Goal: Information Seeking & Learning: Find specific fact

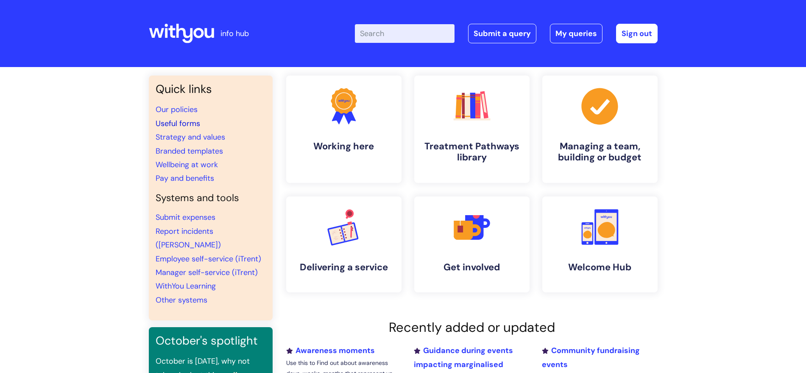
click at [188, 123] on link "Useful forms" at bounding box center [178, 123] width 45 height 10
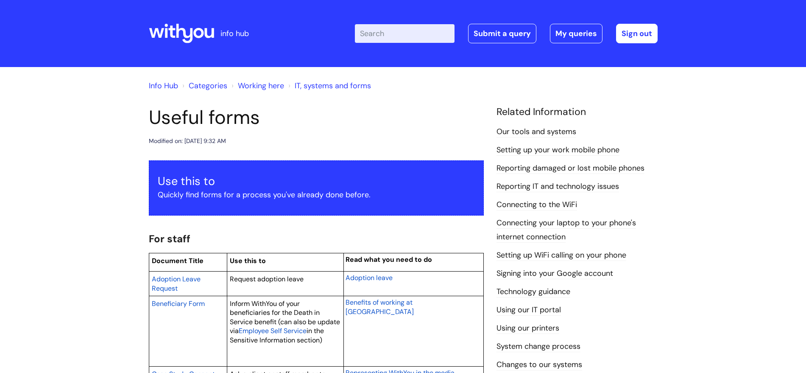
click at [375, 32] on input "Enter your search term here..." at bounding box center [405, 33] width 100 height 19
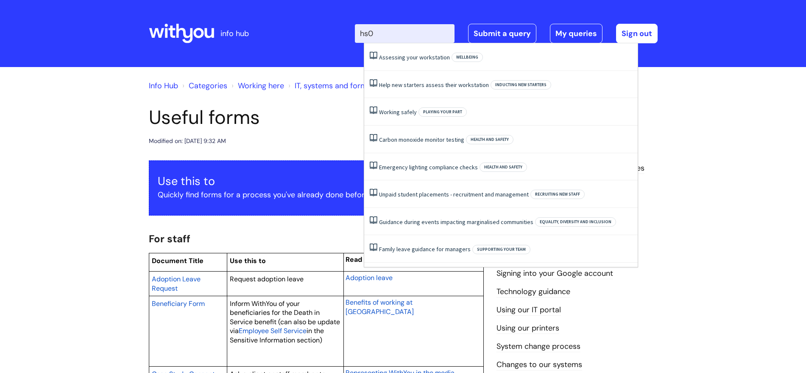
type input "hs04"
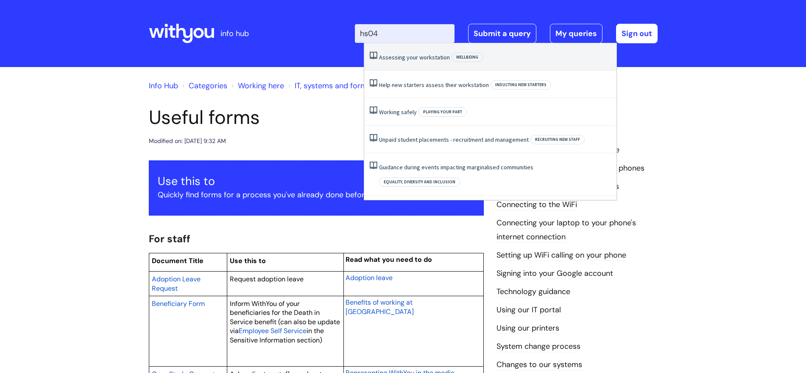
click at [420, 60] on link "Assessing your workstation" at bounding box center [414, 57] width 71 height 8
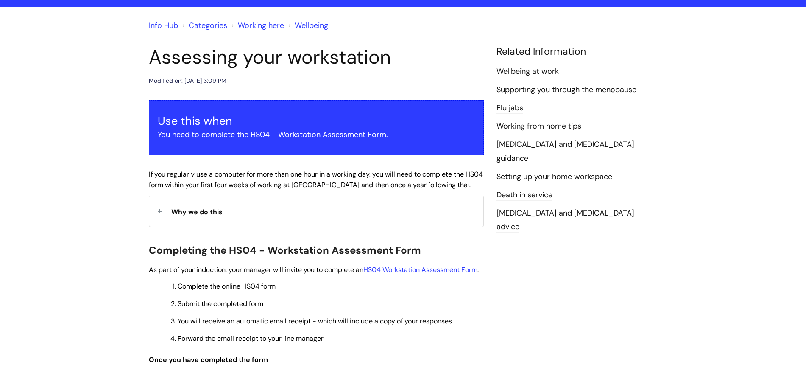
scroll to position [159, 0]
